Goal: Task Accomplishment & Management: Complete application form

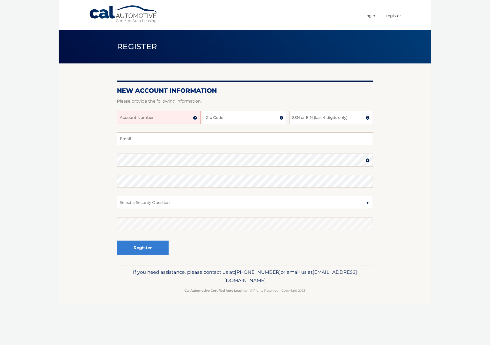
click at [138, 119] on input "Account Number" at bounding box center [159, 117] width 84 height 13
type input "44456008243"
click at [225, 118] on input "Zip Code" at bounding box center [245, 117] width 84 height 13
type input "08701"
click at [308, 119] on input "SSN or EIN (last 4 digits only)" at bounding box center [332, 117] width 84 height 13
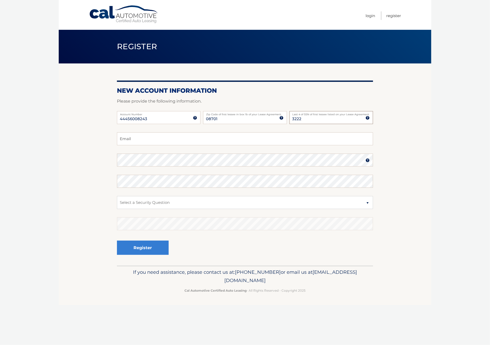
type input "3222"
click at [154, 138] on input "Email" at bounding box center [245, 138] width 256 height 13
type input "ab@akivabergstrom.com"
click at [155, 201] on select "Select a Security Question What was the name of your elementary school? What is…" at bounding box center [245, 202] width 256 height 13
select select "2"
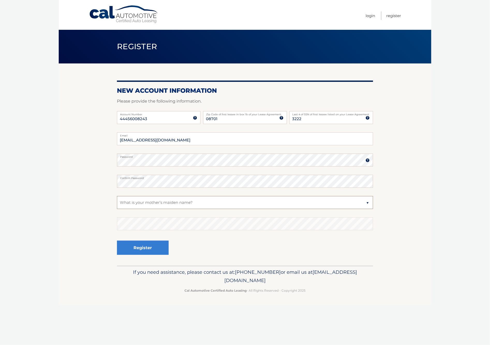
click at [117, 196] on select "Select a Security Question What was the name of your elementary school? What is…" at bounding box center [245, 202] width 256 height 13
click at [155, 253] on button "Register" at bounding box center [143, 247] width 52 height 14
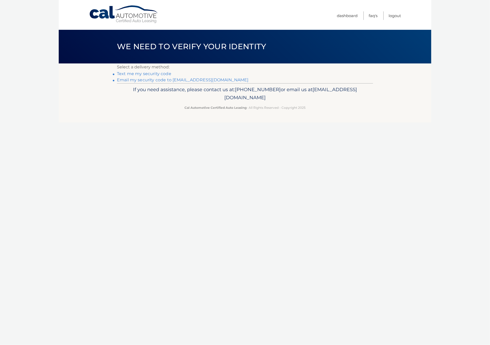
click at [178, 79] on link "Email my security code to [EMAIL_ADDRESS][DOMAIN_NAME]" at bounding box center [183, 79] width 132 height 5
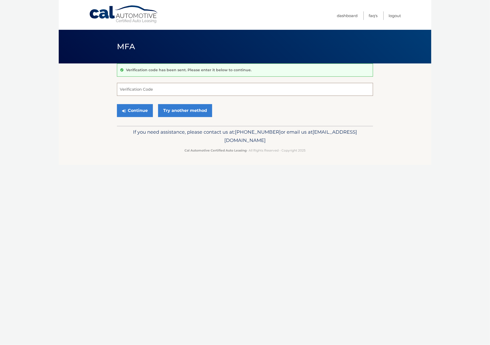
click at [174, 90] on input "Verification Code" at bounding box center [245, 89] width 256 height 13
click at [179, 91] on input "Verification Code" at bounding box center [245, 89] width 256 height 13
paste input "468643"
click at [142, 114] on button "Continue" at bounding box center [135, 110] width 36 height 13
type input "468643"
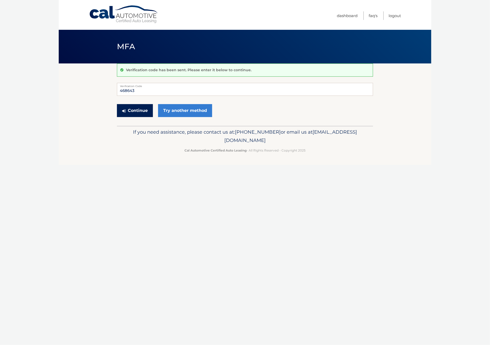
click at [134, 110] on button "Continue" at bounding box center [135, 110] width 36 height 13
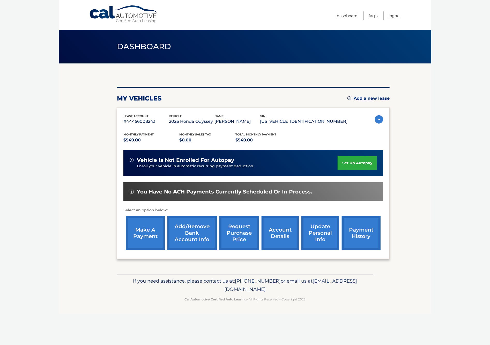
click at [410, 187] on section "You are registered for this site, but you haven't enrolled in online payments. …" at bounding box center [245, 168] width 373 height 211
click at [356, 164] on link "set up autopay" at bounding box center [357, 163] width 39 height 14
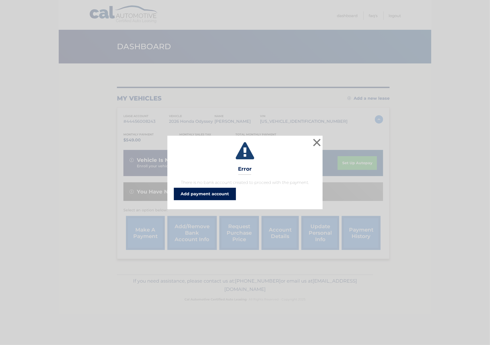
click at [223, 195] on link "Add payment account" at bounding box center [205, 194] width 62 height 12
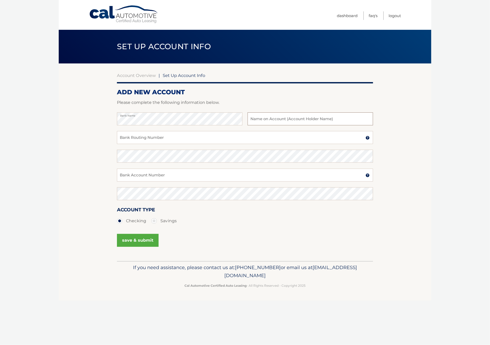
click at [263, 116] on input "text" at bounding box center [311, 118] width 126 height 13
click at [317, 122] on input "Akiva Bergstrp," at bounding box center [311, 118] width 126 height 13
type input "[PERSON_NAME]"
click at [144, 135] on input "Bank Routing Number" at bounding box center [245, 137] width 256 height 13
click at [152, 139] on input "Bank Routing Number" at bounding box center [245, 137] width 256 height 13
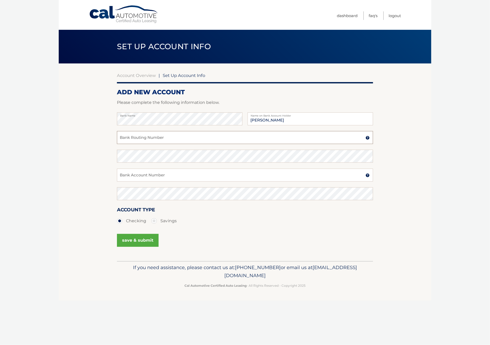
click at [152, 136] on input "Bank Routing Number" at bounding box center [245, 137] width 256 height 13
type input "021000021"
click at [160, 171] on input "Bank Account Number" at bounding box center [245, 174] width 256 height 13
type input "1853003837"
click at [137, 236] on button "save & submit" at bounding box center [138, 240] width 42 height 13
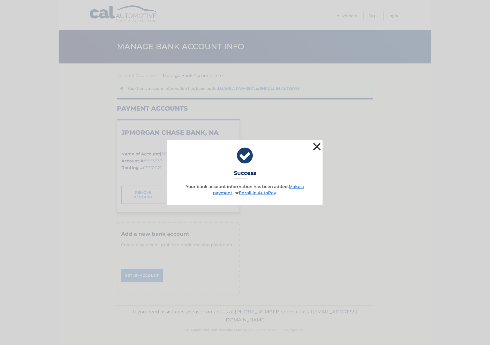
click at [318, 145] on button "×" at bounding box center [317, 146] width 10 height 10
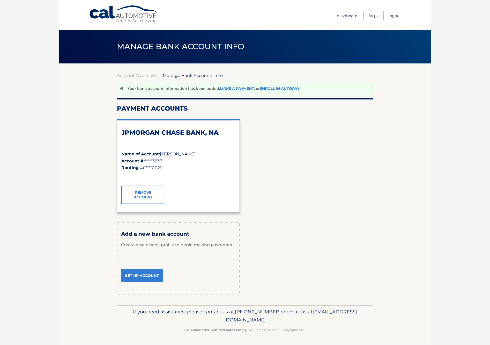
click at [350, 15] on link "Dashboard" at bounding box center [347, 15] width 21 height 9
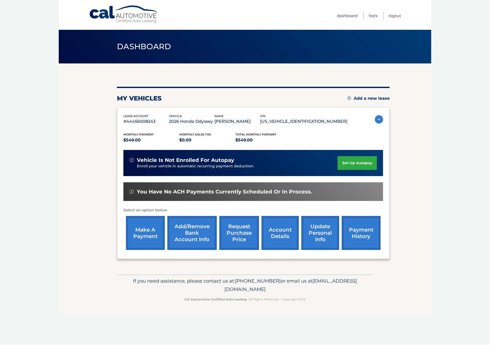
click at [347, 160] on link "set up autopay" at bounding box center [357, 163] width 39 height 14
click at [133, 228] on link "make a payment" at bounding box center [145, 233] width 39 height 34
click at [366, 164] on link "set up autopay" at bounding box center [357, 163] width 39 height 14
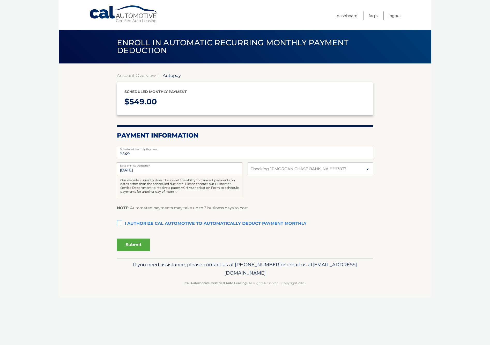
select select "NTViN2FkMWUtZjNmZC00NzRlLThiMDYtZTg0MzI3YzBkNmUx"
click at [120, 223] on label "I authorize cal automotive to automatically deduct payment monthly This checkbo…" at bounding box center [245, 223] width 256 height 10
click at [0, 0] on input "I authorize cal automotive to automatically deduct payment monthly This checkbo…" at bounding box center [0, 0] width 0 height 0
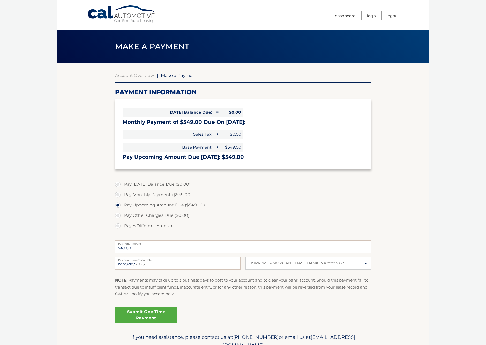
select select "NTViN2FkMWUtZjNmZC00NzRlLThiMDYtZTg0MzI3YzBkNmUx"
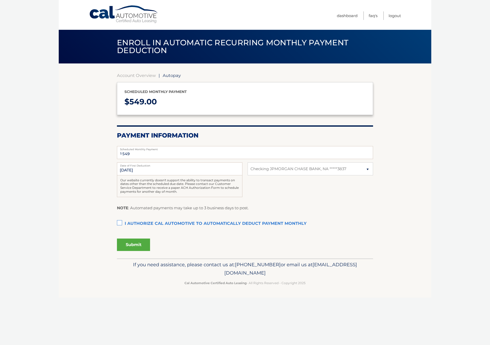
select select "NTViN2FkMWUtZjNmZC00NzRlLThiMDYtZTg0MzI3YzBkNmUx"
click at [117, 223] on section "Account Overview | Autopay Scheduled monthly payment $ 549.00 Payment Informati…" at bounding box center [245, 160] width 373 height 195
click at [119, 222] on label "I authorize cal automotive to automatically deduct payment monthly This checkbo…" at bounding box center [245, 223] width 256 height 10
click at [0, 0] on input "I authorize cal automotive to automatically deduct payment monthly This checkbo…" at bounding box center [0, 0] width 0 height 0
click at [143, 244] on button "Submit" at bounding box center [133, 244] width 33 height 12
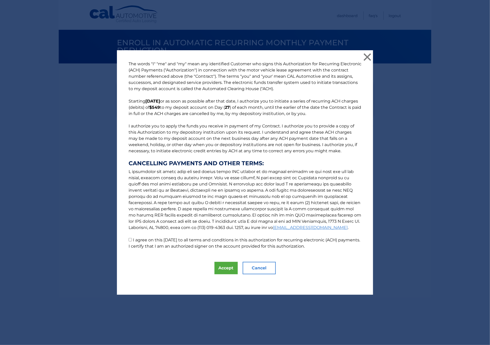
click at [129, 240] on input "I agree on this [DATE] to all terms and conditions in this authorization for re…" at bounding box center [130, 239] width 3 height 3
checkbox input "true"
click at [227, 265] on button "Accept" at bounding box center [226, 268] width 23 height 12
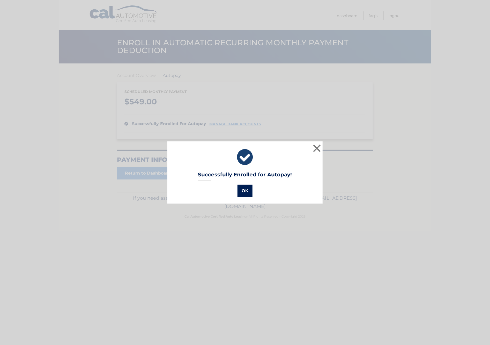
click at [244, 195] on button "OK" at bounding box center [245, 191] width 15 height 12
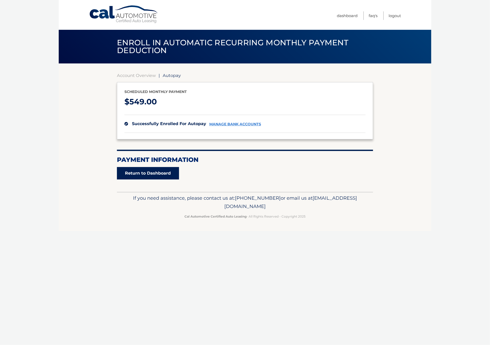
click at [143, 171] on link "Return to Dashboard" at bounding box center [148, 173] width 62 height 12
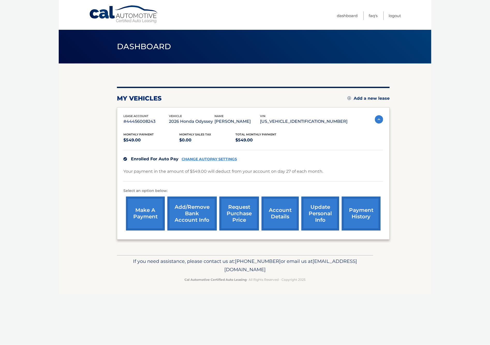
click at [367, 209] on link "payment history" at bounding box center [361, 213] width 39 height 34
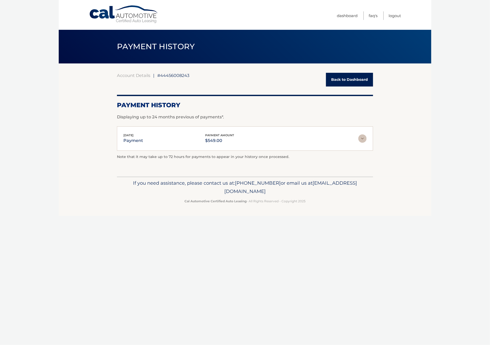
click at [367, 137] on div "[DATE] payment payment amount $549.00 Late Charges $0.00 Miscelleneous Charges*…" at bounding box center [245, 138] width 256 height 25
click at [363, 138] on img at bounding box center [362, 138] width 8 height 8
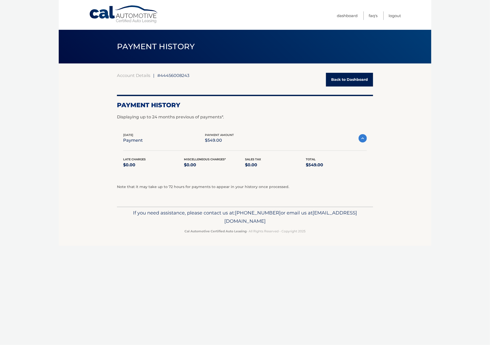
click at [363, 138] on img at bounding box center [363, 138] width 8 height 8
